Goal: Information Seeking & Learning: Learn about a topic

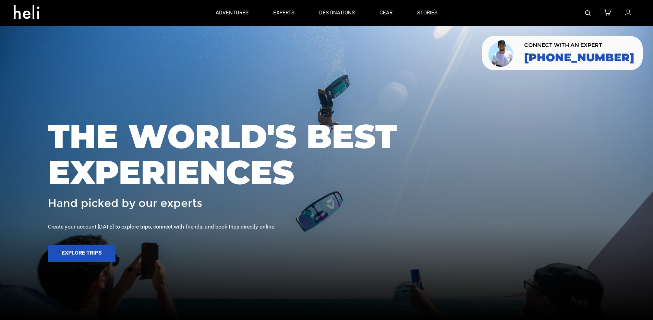
click at [629, 14] on icon at bounding box center [628, 13] width 6 height 9
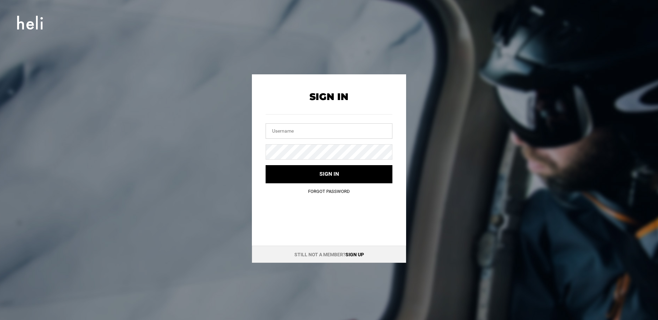
click at [289, 137] on input "text" at bounding box center [329, 130] width 127 height 15
type input "ethan@heli.life"
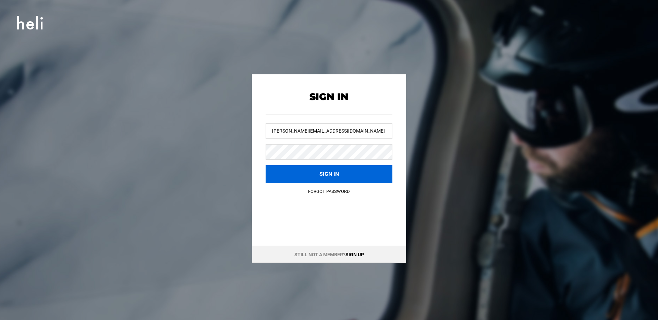
click at [284, 177] on button "Sign in" at bounding box center [329, 174] width 127 height 18
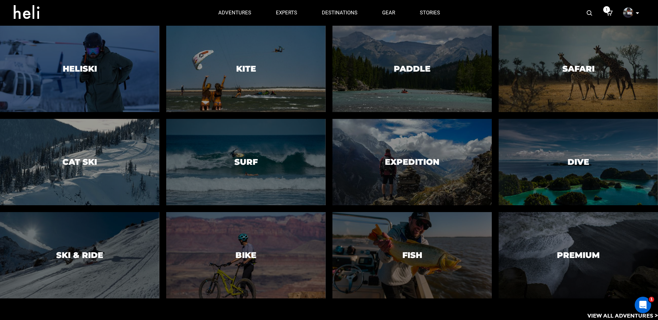
click at [604, 315] on p "View All Adventures >" at bounding box center [622, 316] width 71 height 8
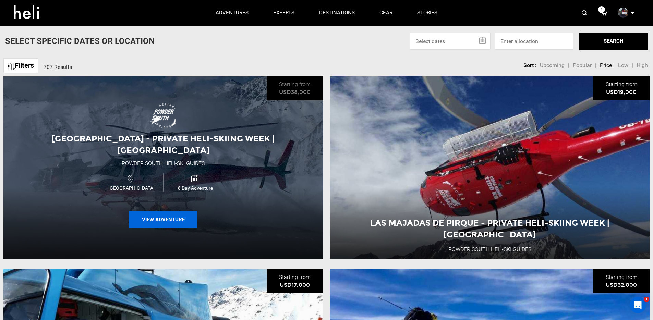
click at [155, 216] on button "View Adventure" at bounding box center [163, 219] width 69 height 17
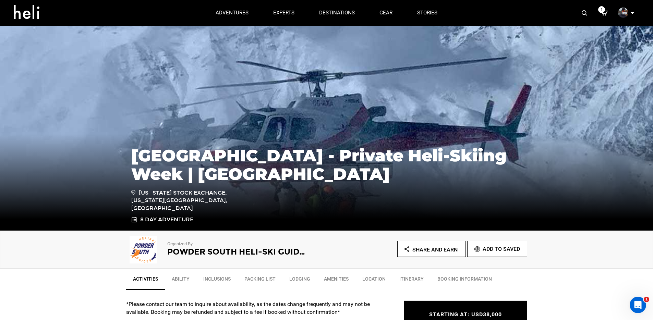
click at [27, 15] on icon at bounding box center [29, 9] width 31 height 11
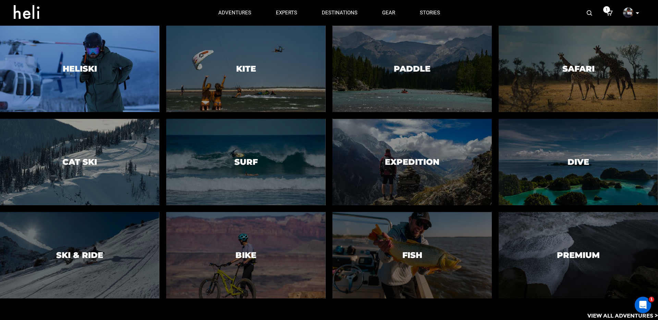
click at [79, 77] on div at bounding box center [79, 69] width 162 height 88
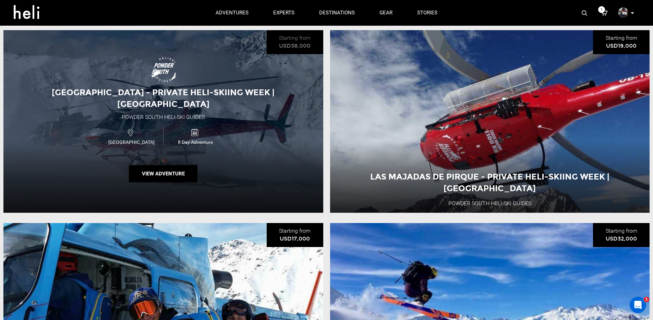
scroll to position [290, 0]
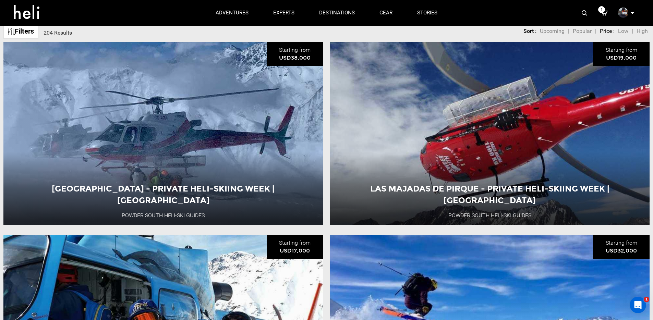
click at [635, 12] on div "My Profile My Orders Account Settings Credits Saved Adventures Logout" at bounding box center [626, 12] width 25 height 13
click at [632, 13] on icon at bounding box center [631, 13] width 3 height 2
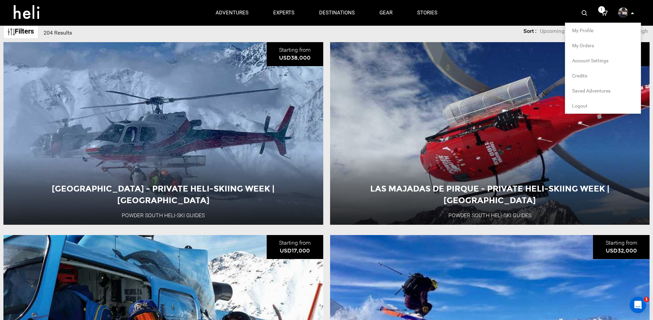
click at [585, 47] on span "My Orders" at bounding box center [583, 45] width 22 height 5
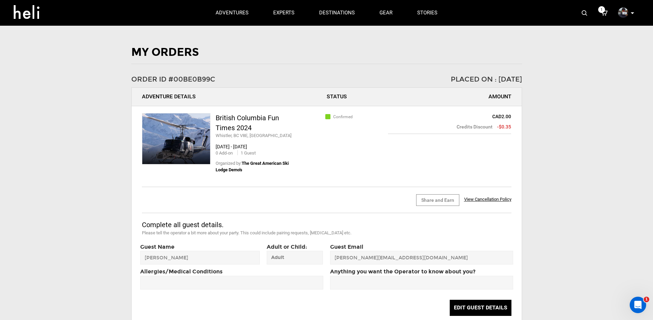
click at [32, 19] on link at bounding box center [31, 13] width 44 height 25
click at [24, 11] on icon at bounding box center [29, 9] width 31 height 11
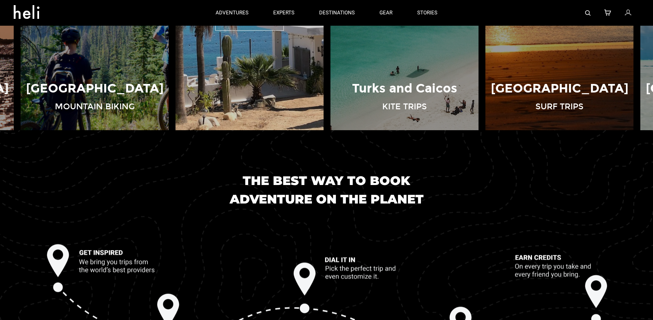
scroll to position [548, 0]
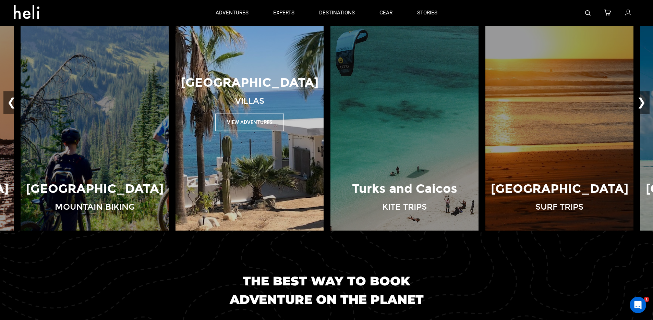
click at [248, 125] on button "View Adventures" at bounding box center [249, 122] width 69 height 17
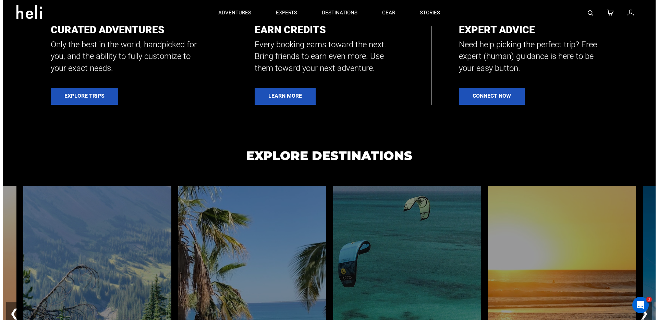
scroll to position [129, 0]
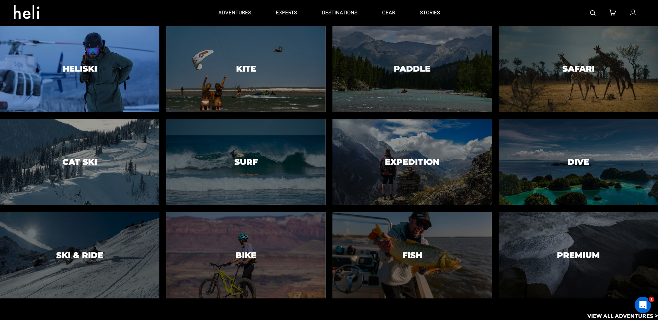
click at [87, 60] on div at bounding box center [79, 69] width 162 height 88
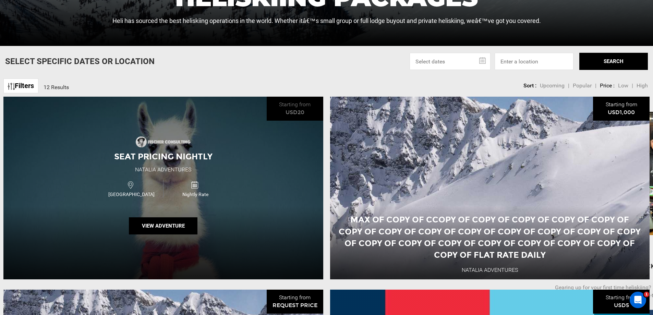
scroll to position [285, 0]
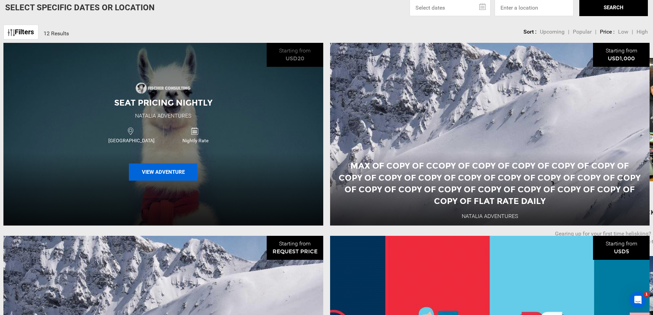
click at [169, 179] on button "View Adventure" at bounding box center [163, 171] width 69 height 17
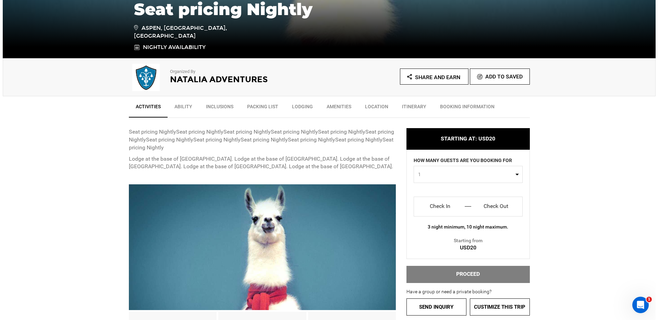
scroll to position [29, 0]
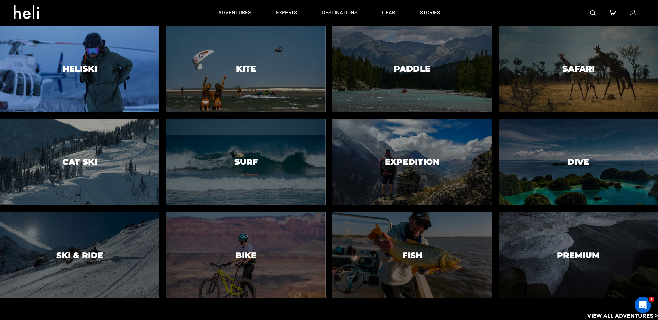
click at [110, 64] on div at bounding box center [79, 69] width 162 height 88
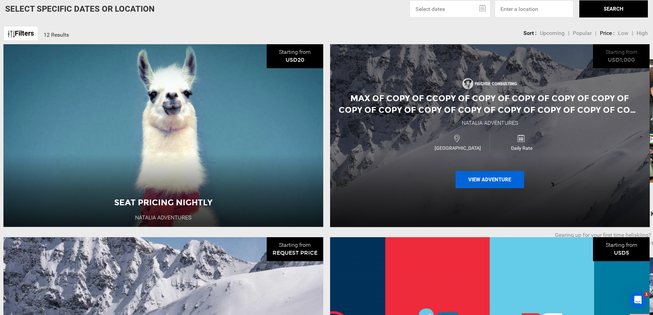
scroll to position [288, 0]
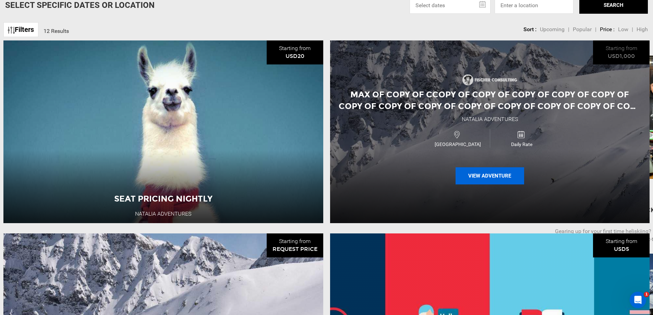
click at [482, 182] on button "View Adventure" at bounding box center [489, 175] width 69 height 17
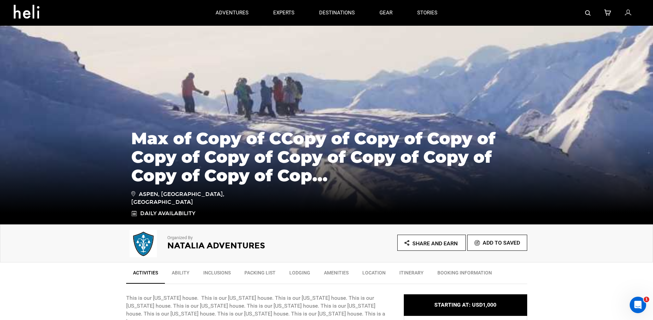
scroll to position [5, 0]
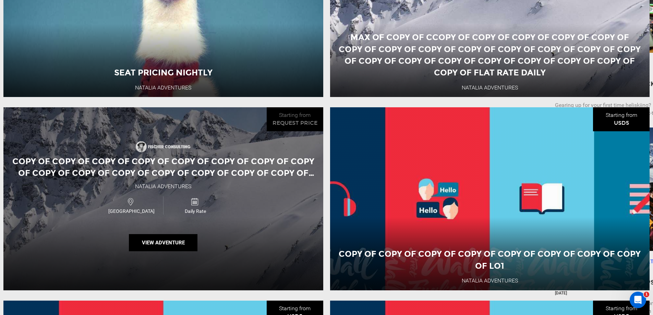
scroll to position [421, 0]
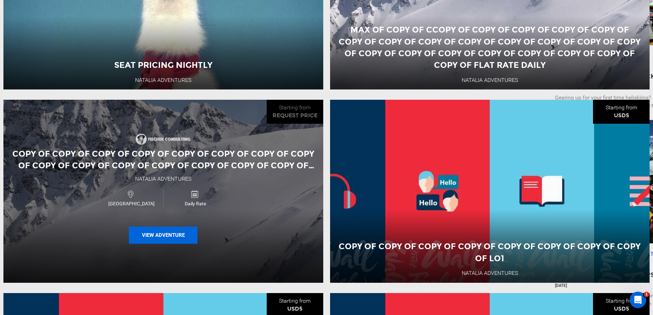
click at [159, 241] on button "View Adventure" at bounding box center [163, 234] width 69 height 17
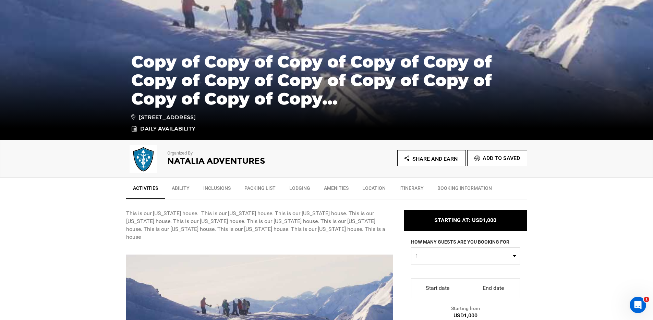
scroll to position [177, 0]
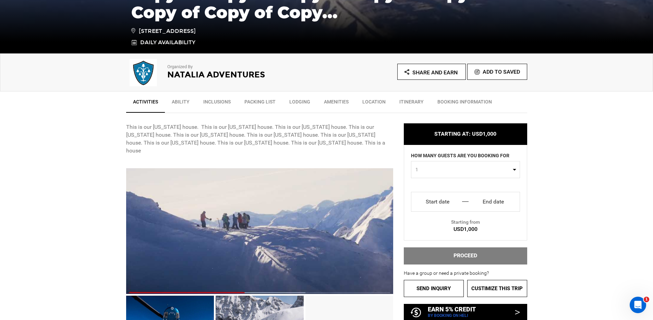
click at [438, 204] on input "Start date" at bounding box center [437, 201] width 42 height 11
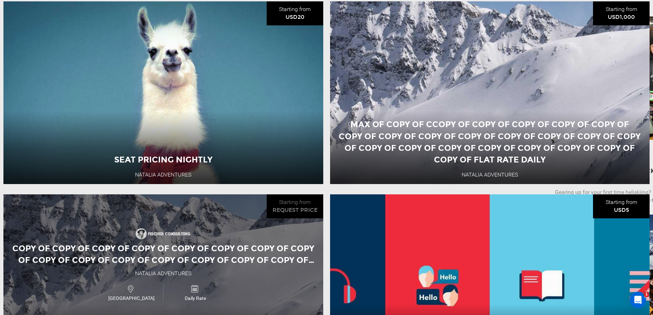
scroll to position [331, 0]
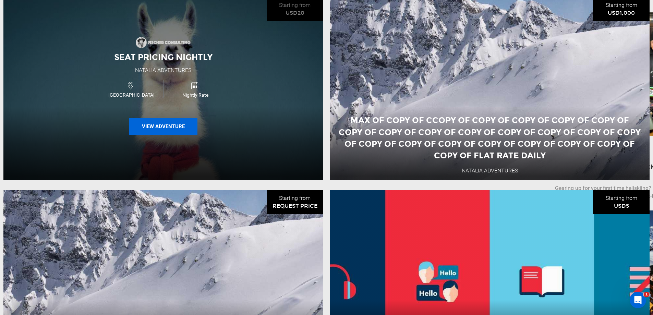
click at [169, 127] on button "View Adventure" at bounding box center [163, 126] width 69 height 17
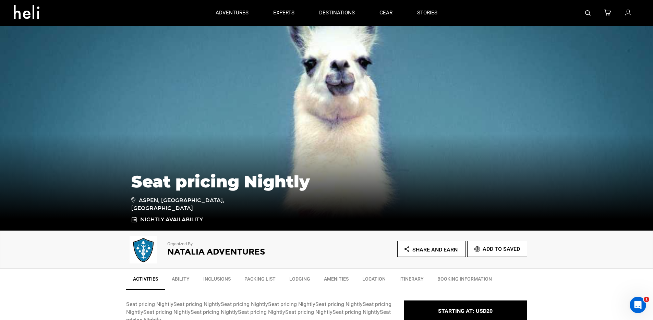
click at [200, 254] on h2 "Natalia Adventures" at bounding box center [237, 251] width 140 height 9
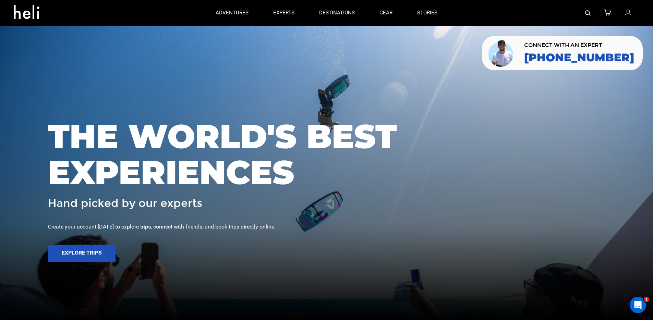
click at [587, 15] on img at bounding box center [587, 12] width 5 height 5
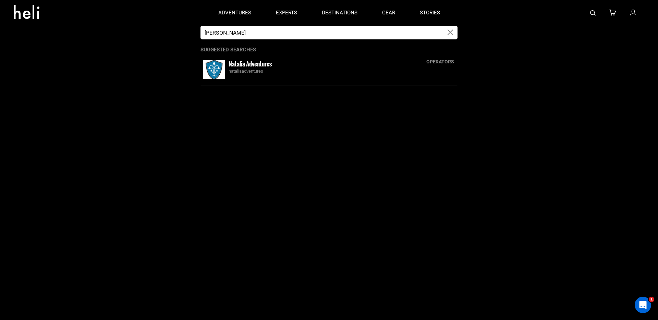
type input "[PERSON_NAME]"
click at [247, 64] on small "Natalia Adventures" at bounding box center [250, 64] width 43 height 9
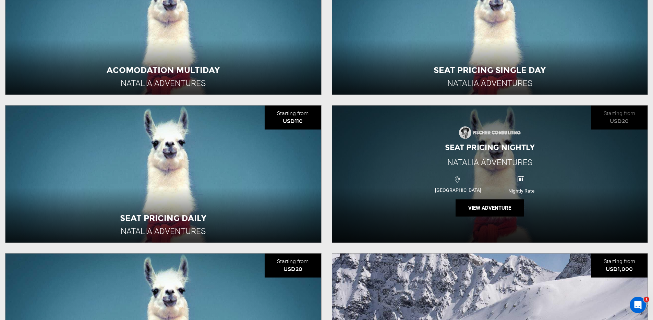
scroll to position [872, 0]
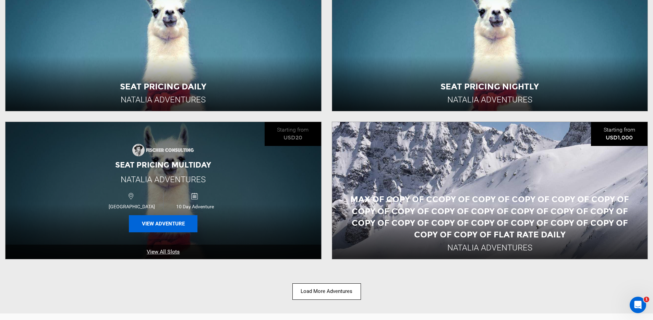
click at [173, 224] on button "View Adventure" at bounding box center [163, 223] width 69 height 17
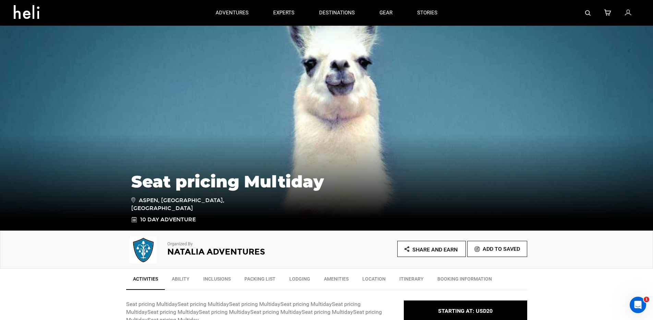
click at [26, 10] on icon at bounding box center [29, 9] width 31 height 11
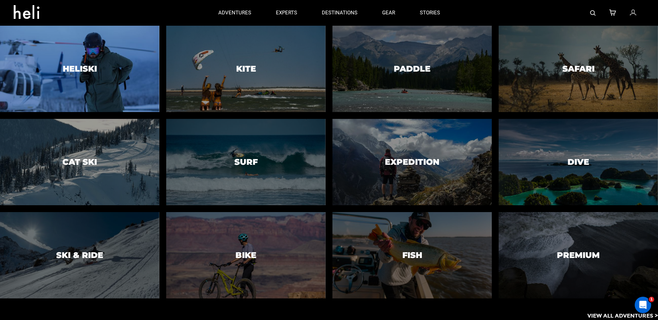
click at [111, 75] on div at bounding box center [79, 69] width 162 height 88
click at [88, 71] on h3 "Heliski" at bounding box center [80, 68] width 34 height 9
click at [92, 57] on div at bounding box center [79, 69] width 162 height 88
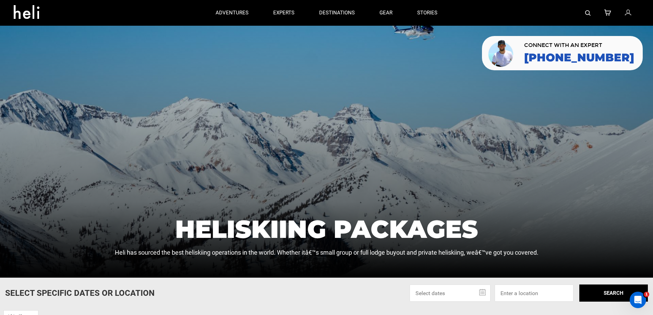
click at [308, 180] on div at bounding box center [326, 152] width 653 height 252
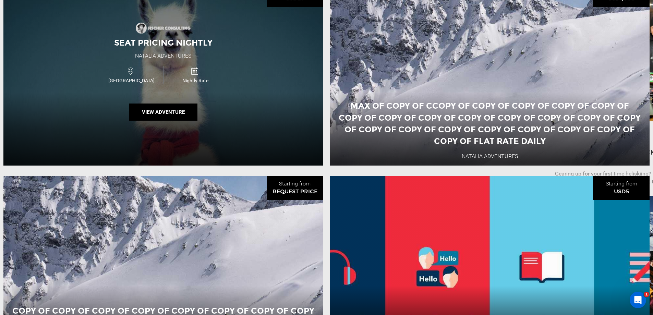
scroll to position [395, 0]
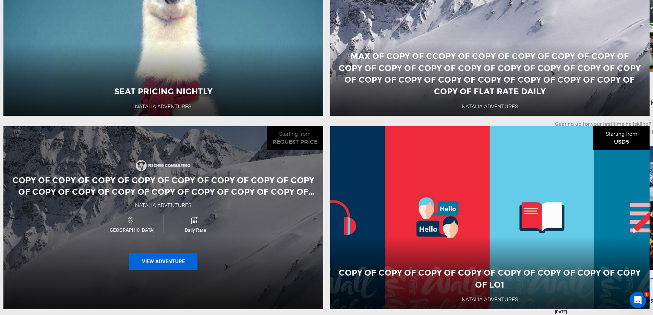
click at [154, 270] on button "View Adventure" at bounding box center [163, 261] width 69 height 17
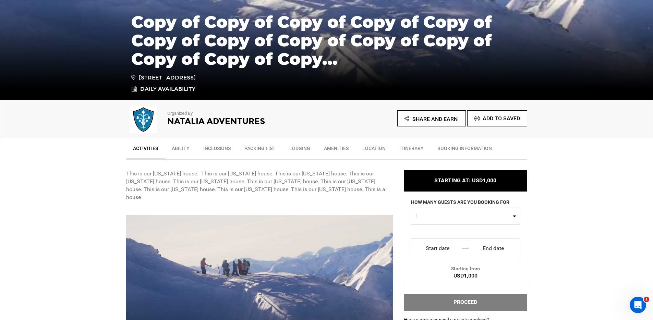
scroll to position [248, 0]
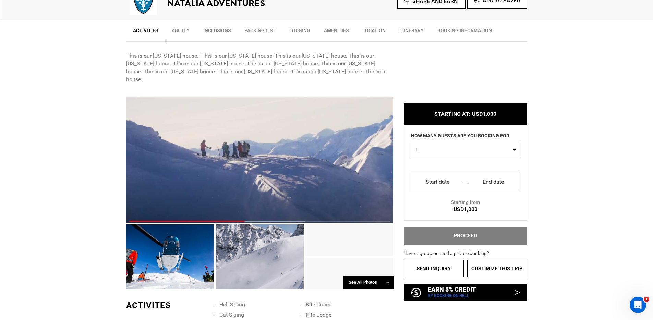
click at [439, 182] on input "Start date" at bounding box center [437, 181] width 42 height 11
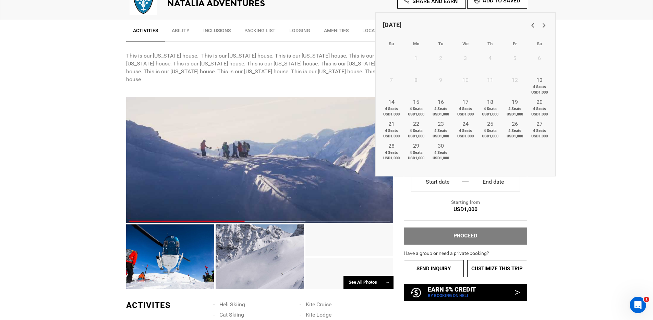
click at [543, 26] on link "Next" at bounding box center [542, 25] width 11 height 11
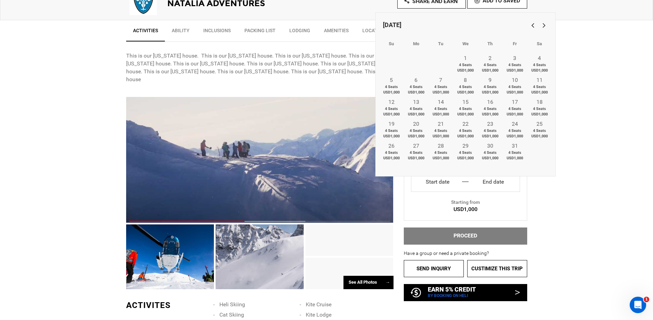
click at [543, 26] on link "Next" at bounding box center [542, 25] width 11 height 11
click at [448, 112] on span "4 Seats USD1,000" at bounding box center [440, 111] width 25 height 11
type input "Start date"
type input "End date"
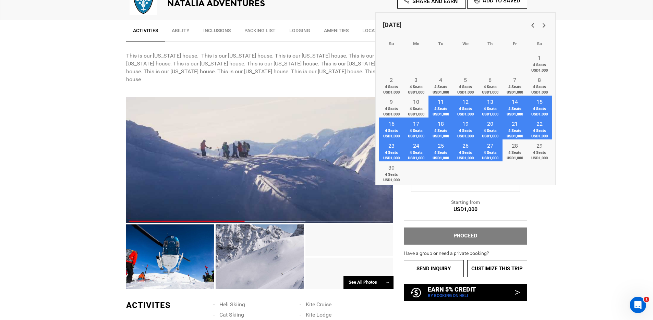
click at [485, 146] on link "27 4 Seats USD1,000" at bounding box center [490, 150] width 25 height 22
type input "[DATE]"
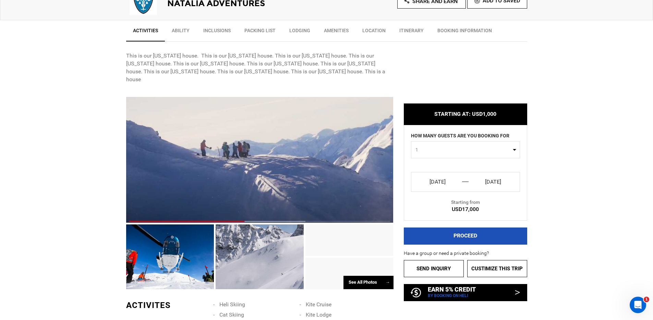
drag, startPoint x: 463, startPoint y: 210, endPoint x: 478, endPoint y: 211, distance: 14.8
click at [478, 211] on div "USD17,000" at bounding box center [465, 210] width 123 height 8
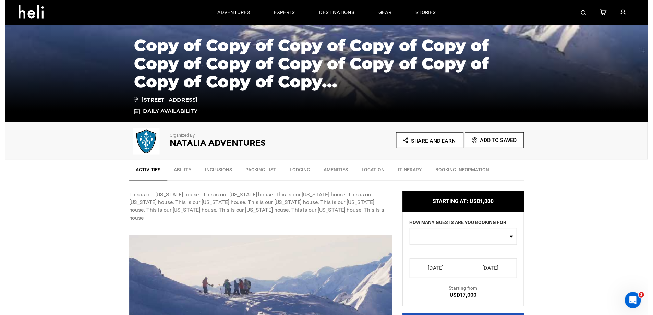
scroll to position [0, 0]
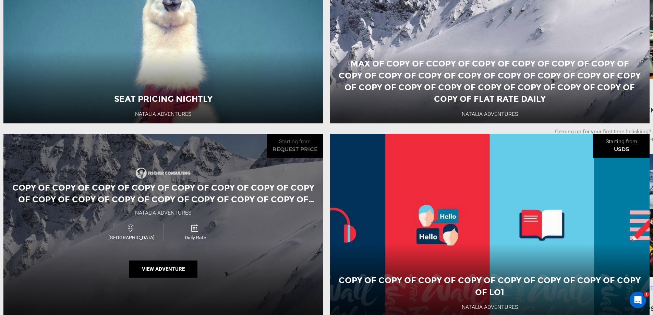
scroll to position [394, 0]
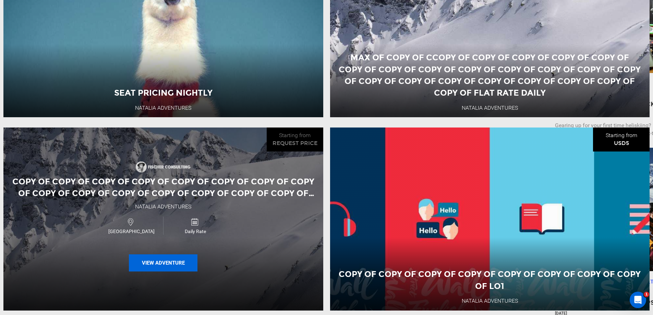
click at [166, 271] on button "View Adventure" at bounding box center [163, 262] width 69 height 17
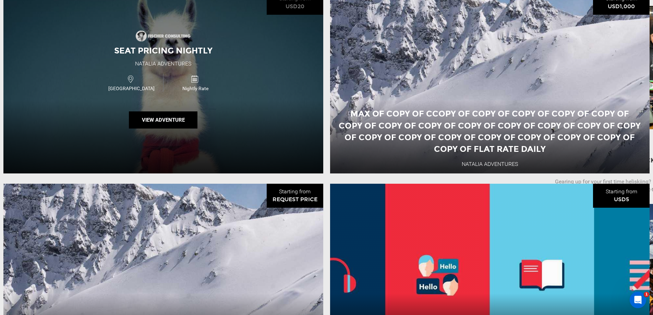
scroll to position [472, 0]
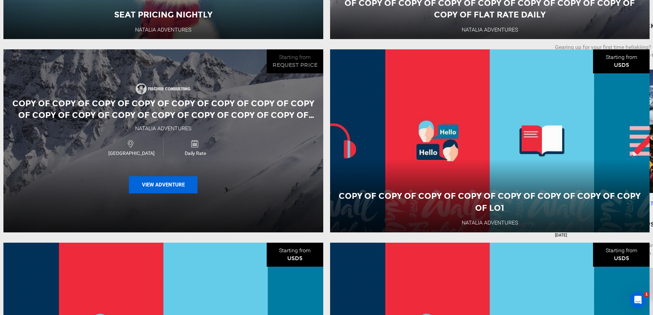
click at [170, 191] on button "View Adventure" at bounding box center [163, 184] width 69 height 17
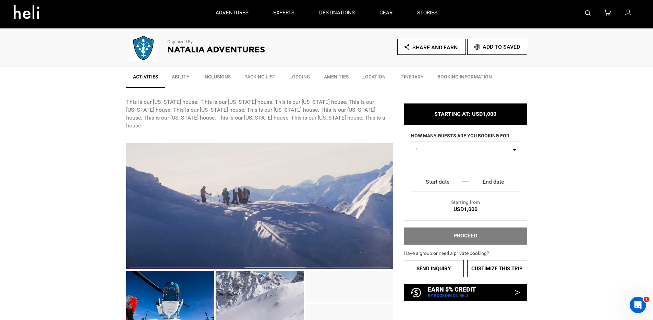
scroll to position [201, 0]
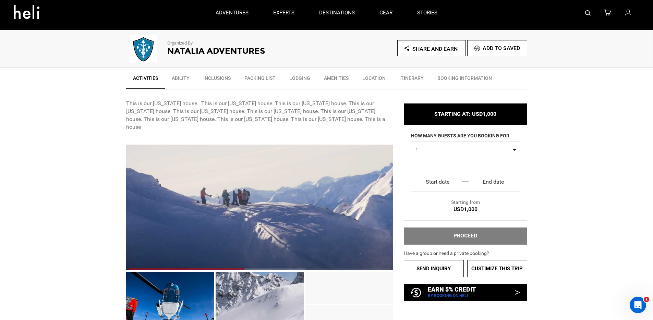
click at [211, 54] on h2 "Natalia Adventures" at bounding box center [237, 51] width 140 height 9
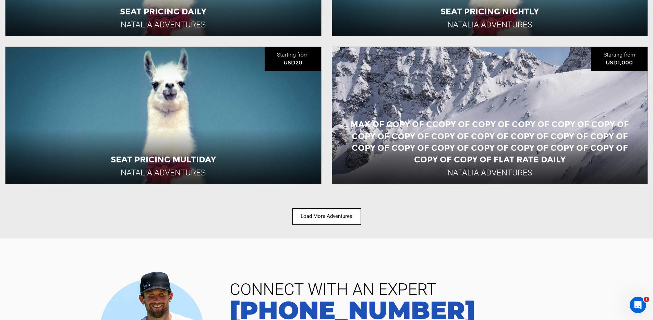
scroll to position [961, 0]
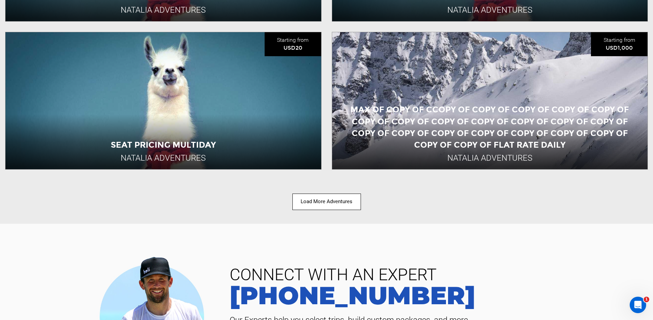
click at [324, 206] on button "Load More Adventures" at bounding box center [326, 202] width 69 height 16
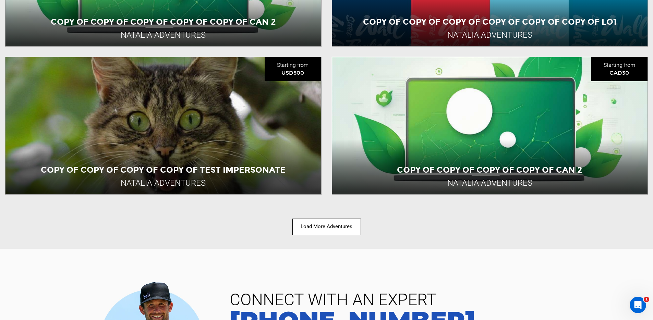
scroll to position [1943, 0]
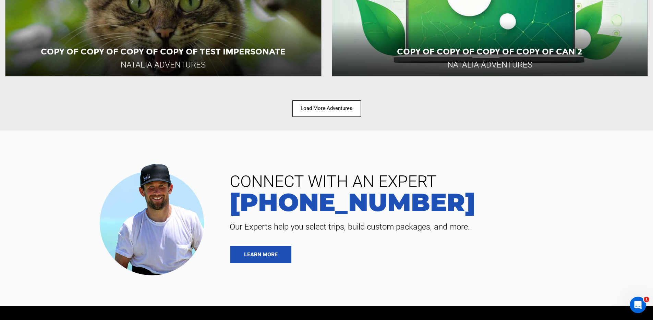
click at [328, 101] on button "Load More Adventures" at bounding box center [326, 108] width 69 height 16
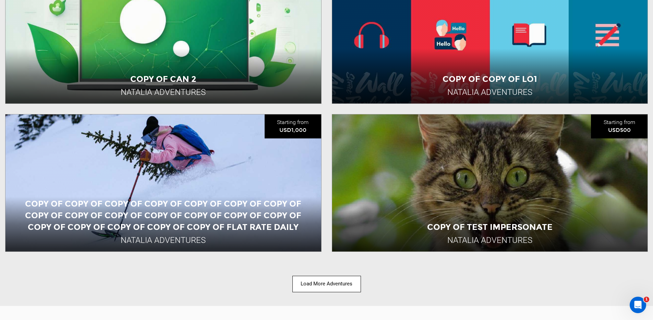
scroll to position [2728, 0]
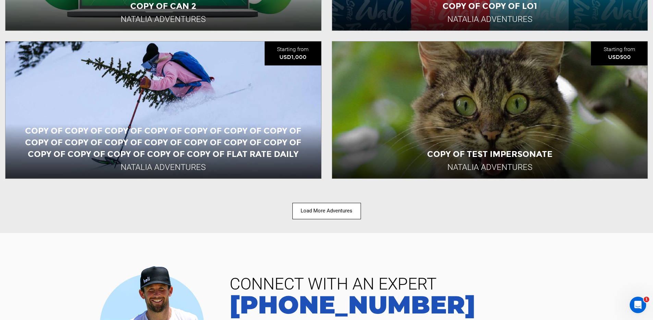
click at [319, 212] on button "Load More Adventures" at bounding box center [326, 211] width 69 height 16
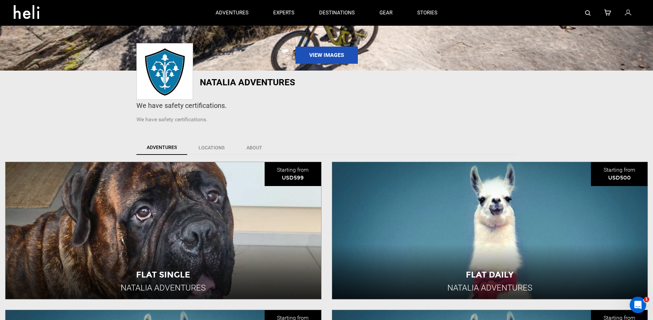
scroll to position [0, 0]
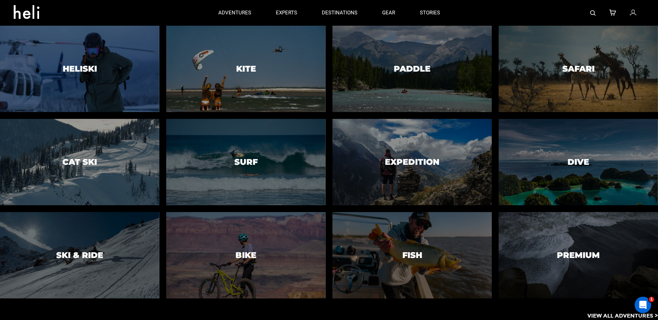
click at [597, 314] on p "View All Adventures >" at bounding box center [622, 316] width 71 height 8
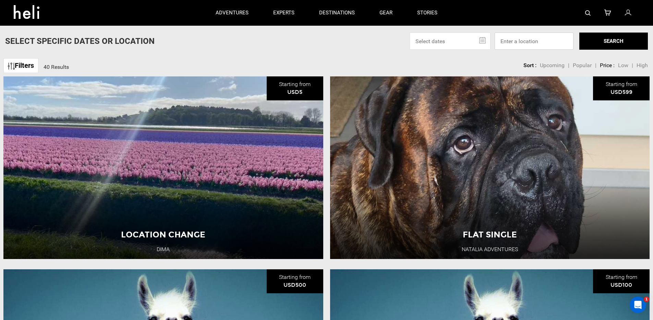
click at [518, 45] on input at bounding box center [533, 41] width 79 height 17
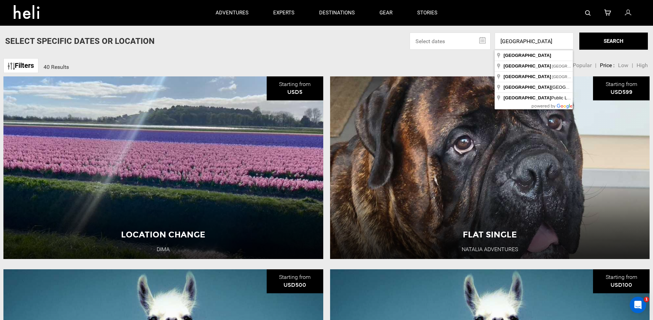
type input "[GEOGRAPHIC_DATA]"
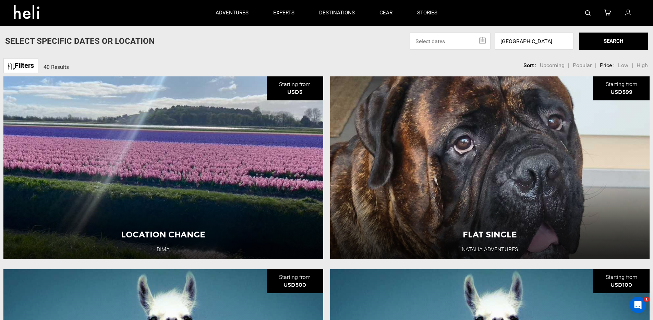
click at [590, 42] on button "SEARCH" at bounding box center [613, 41] width 69 height 17
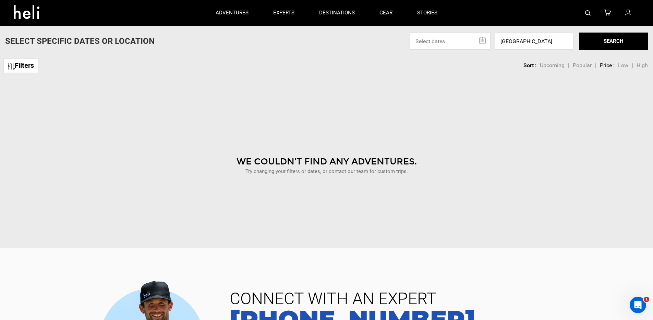
click at [21, 66] on link "Filters" at bounding box center [20, 65] width 35 height 15
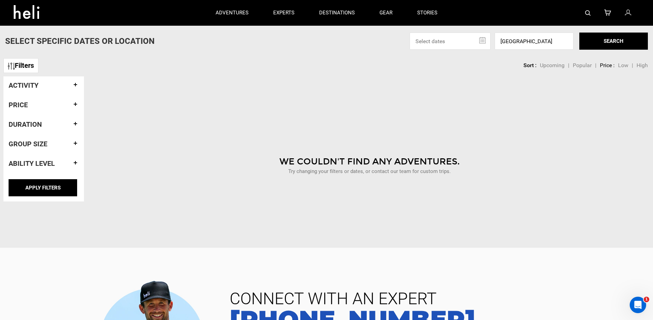
click at [46, 79] on div "Activity" at bounding box center [44, 85] width 70 height 18
click at [44, 84] on h4 "Activity" at bounding box center [44, 86] width 70 height 8
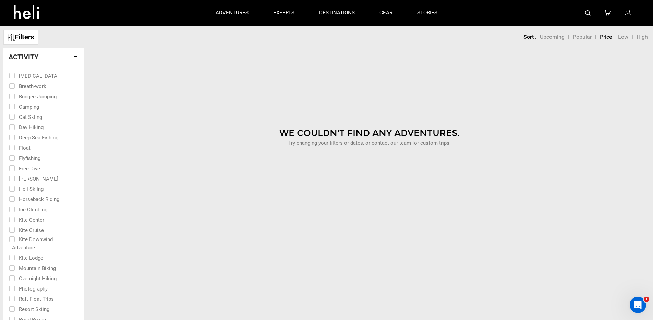
scroll to position [27, 0]
click at [74, 56] on h4 "Activity" at bounding box center [44, 59] width 70 height 8
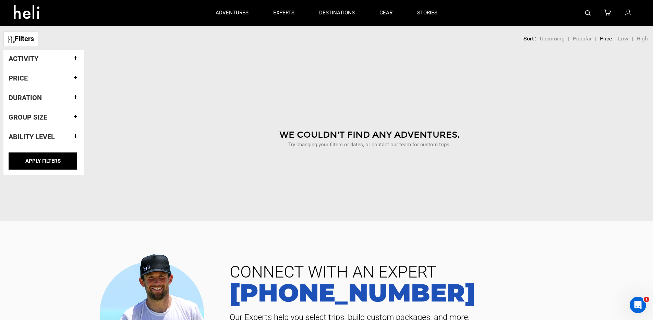
click at [42, 81] on h4 "Price" at bounding box center [44, 78] width 70 height 8
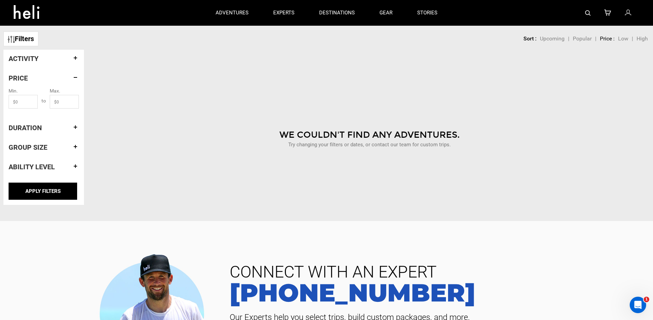
click at [76, 77] on h4 "Price" at bounding box center [44, 78] width 70 height 8
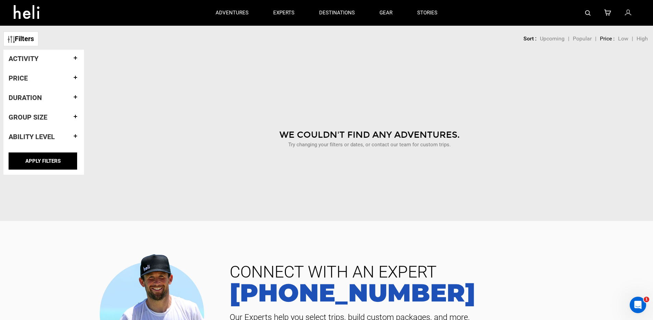
click at [75, 97] on h4 "Duration" at bounding box center [44, 98] width 70 height 8
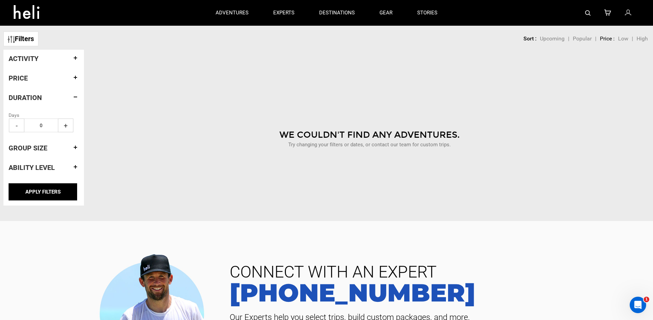
click at [75, 97] on h4 "Duration" at bounding box center [44, 98] width 70 height 8
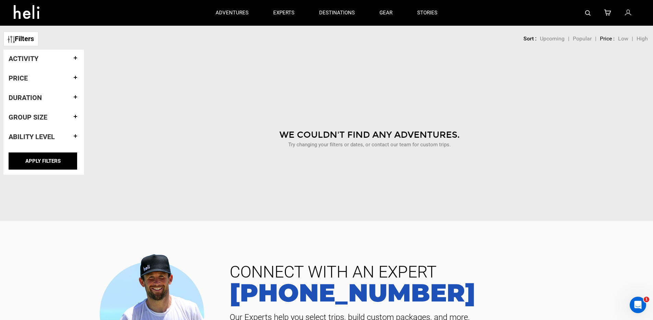
click at [77, 117] on h4 "Group size" at bounding box center [44, 117] width 70 height 8
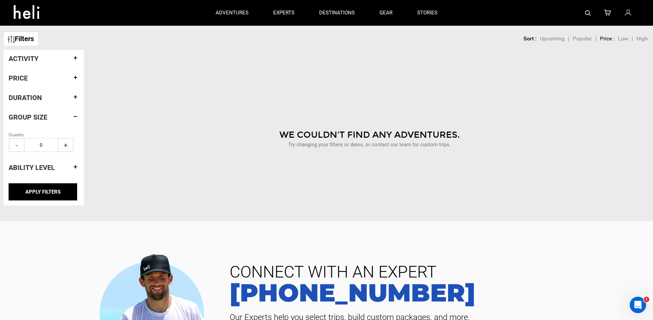
click at [75, 117] on h4 "Group size" at bounding box center [44, 117] width 70 height 8
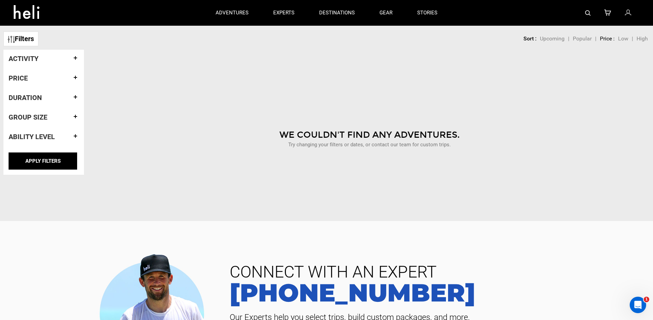
click at [66, 137] on h4 "Ability Level" at bounding box center [44, 137] width 70 height 8
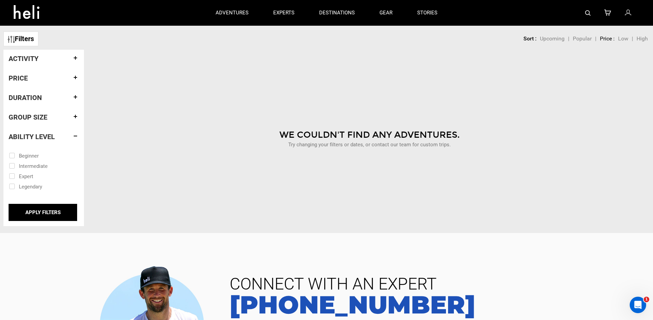
click at [12, 156] on input "checkbox" at bounding box center [39, 155] width 60 height 10
checkbox input "true"
click at [39, 222] on div "Filters [MEDICAL_DATA] Breath-work Bungee Jumping Camping Cat Skiing Day Hiking…" at bounding box center [43, 138] width 81 height 176
click at [39, 216] on input "APPLY FILTERS" at bounding box center [43, 212] width 69 height 17
